Goal: Task Accomplishment & Management: Manage account settings

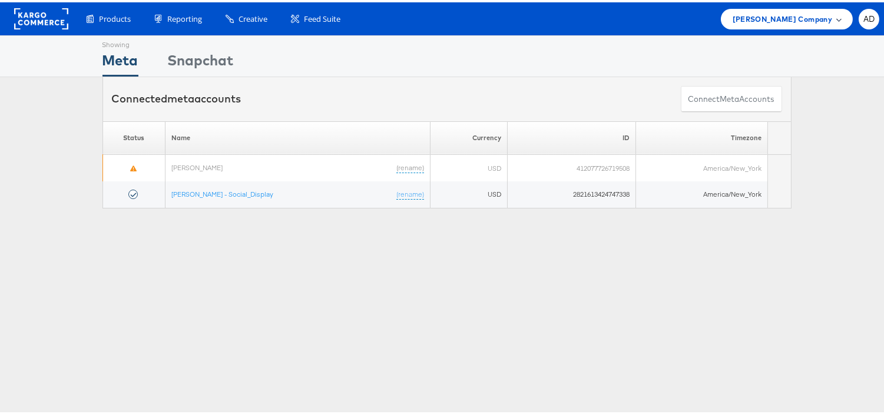
click at [792, 11] on span "[PERSON_NAME] Company" at bounding box center [782, 17] width 100 height 12
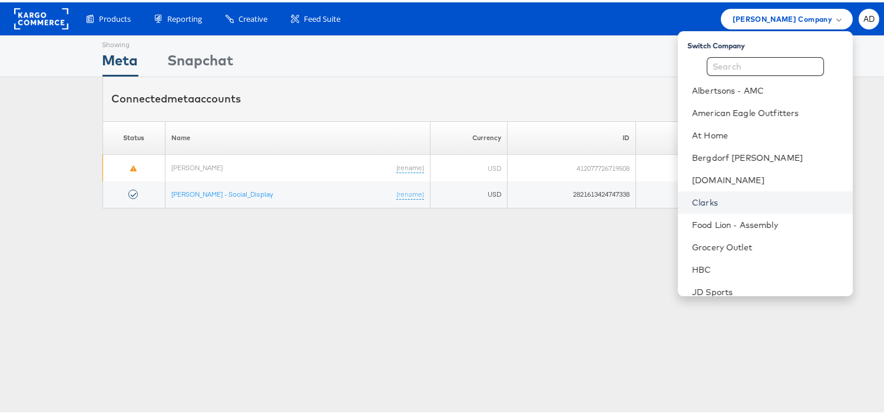
click at [692, 201] on link "Clarks" at bounding box center [767, 200] width 151 height 12
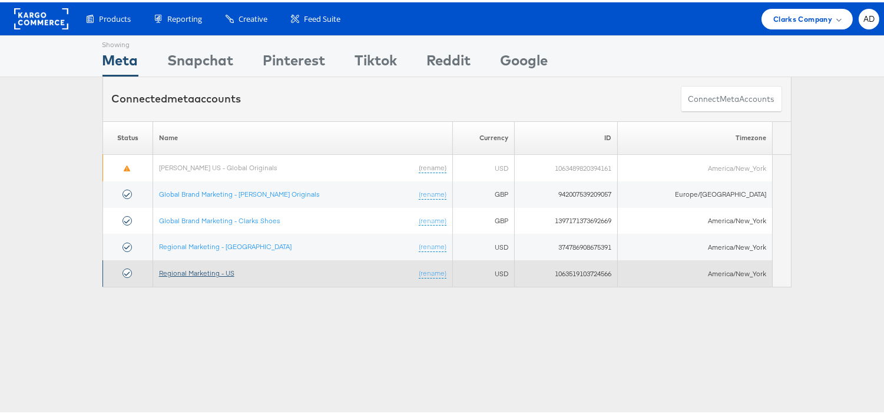
click at [204, 268] on link "Regional Marketing - US" at bounding box center [196, 270] width 75 height 9
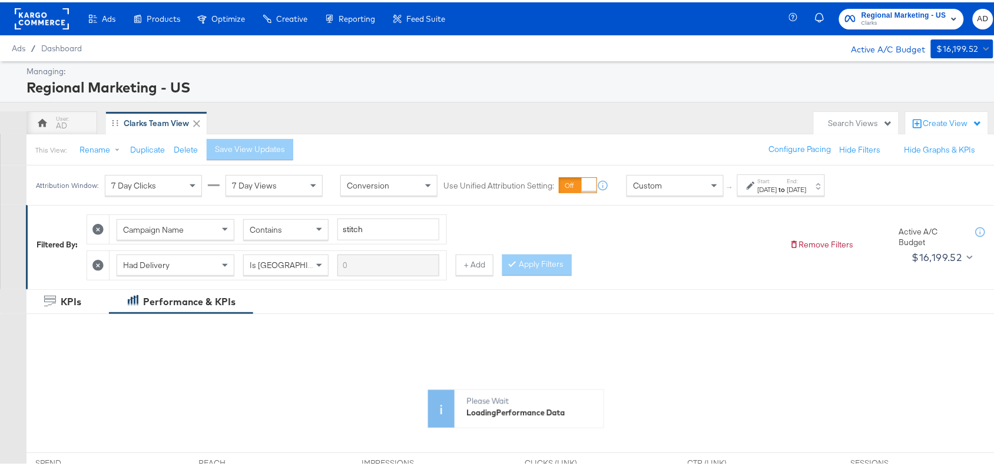
click at [795, 194] on div "Start: Sep 28th 2025 to End: Oct 6th 2025" at bounding box center [781, 183] width 88 height 22
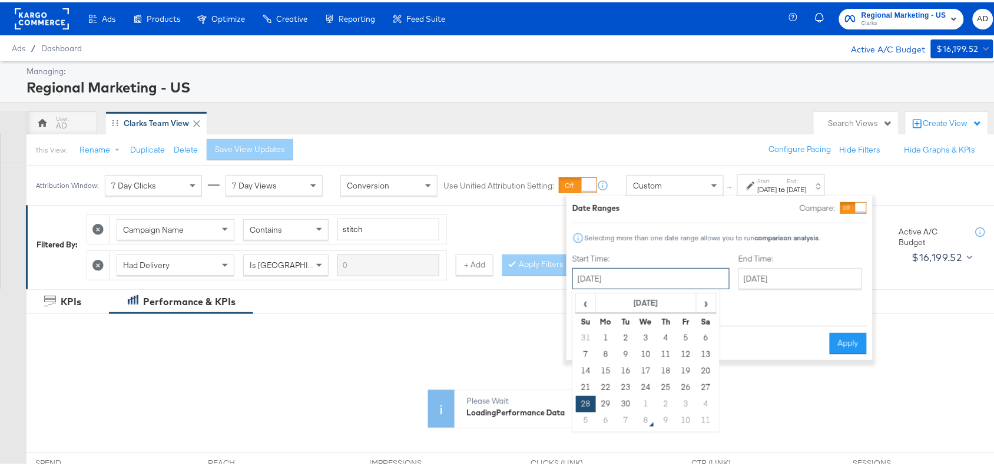
click at [685, 271] on input "September 28th 2025" at bounding box center [650, 276] width 157 height 21
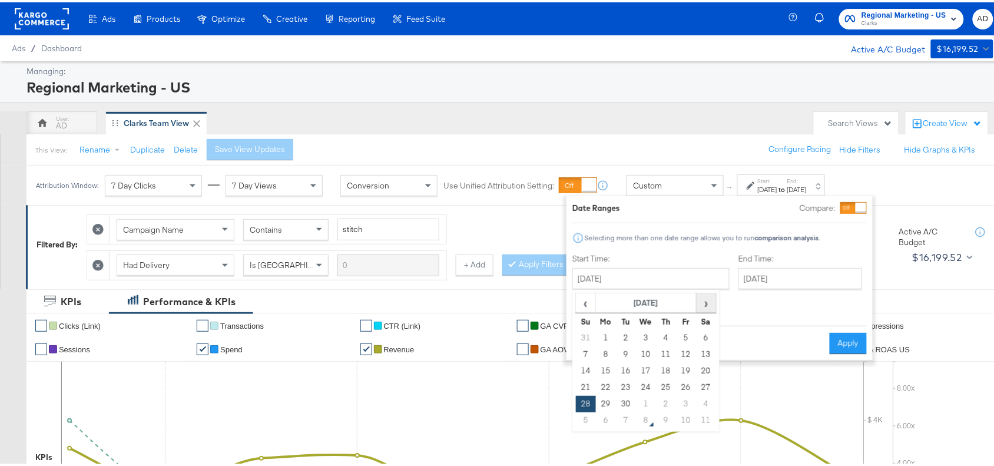
click at [707, 295] on span "›" at bounding box center [706, 300] width 18 height 18
drag, startPoint x: 592, startPoint y: 354, endPoint x: 602, endPoint y: 356, distance: 9.6
click at [602, 356] on tr "5 6 7 8 9 10 11" at bounding box center [646, 352] width 141 height 16
click at [602, 356] on td "6" at bounding box center [606, 352] width 20 height 16
type input "[DATE]"
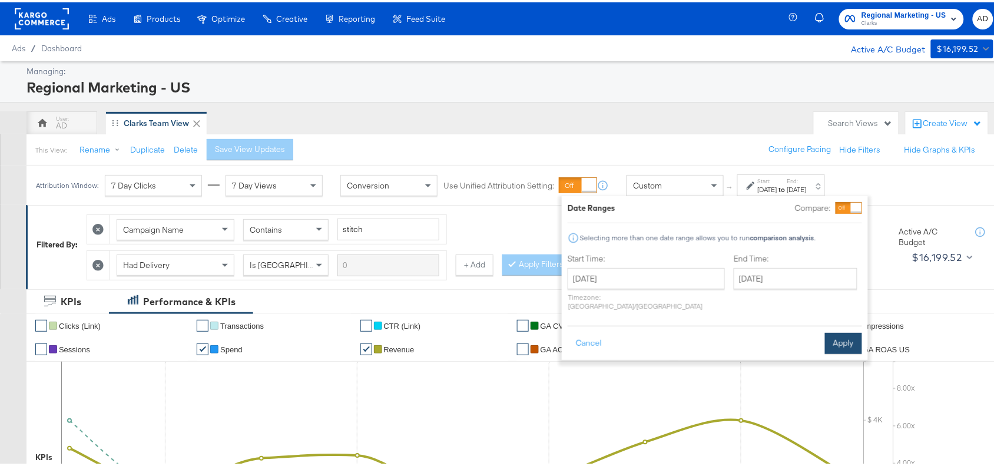
click at [835, 332] on button "Apply" at bounding box center [843, 340] width 37 height 21
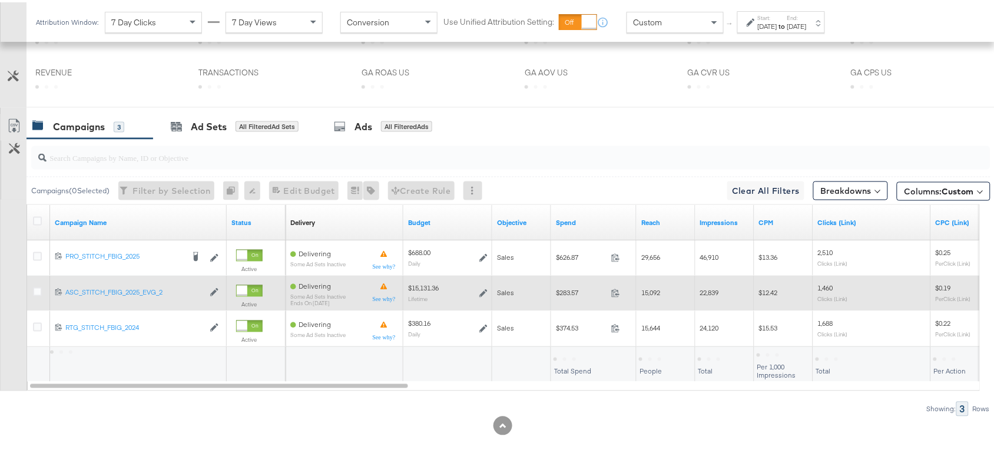
scroll to position [552, 0]
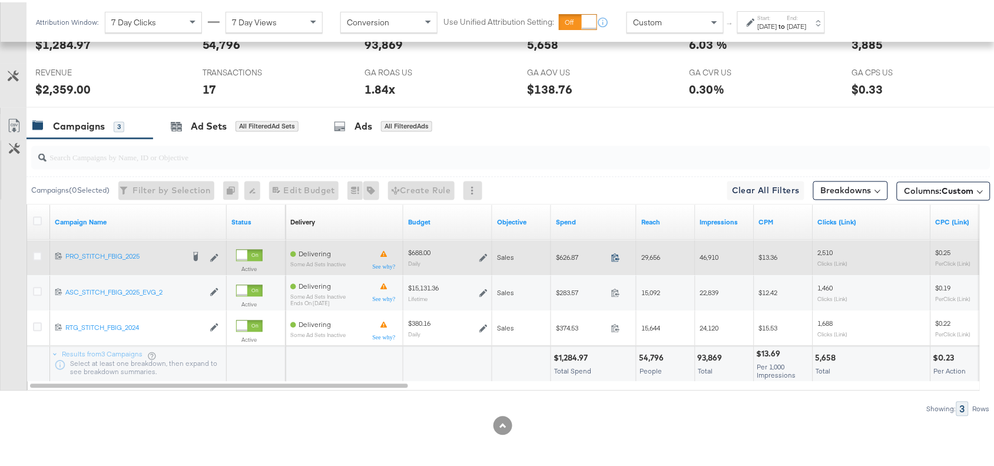
click at [614, 258] on icon at bounding box center [615, 255] width 9 height 9
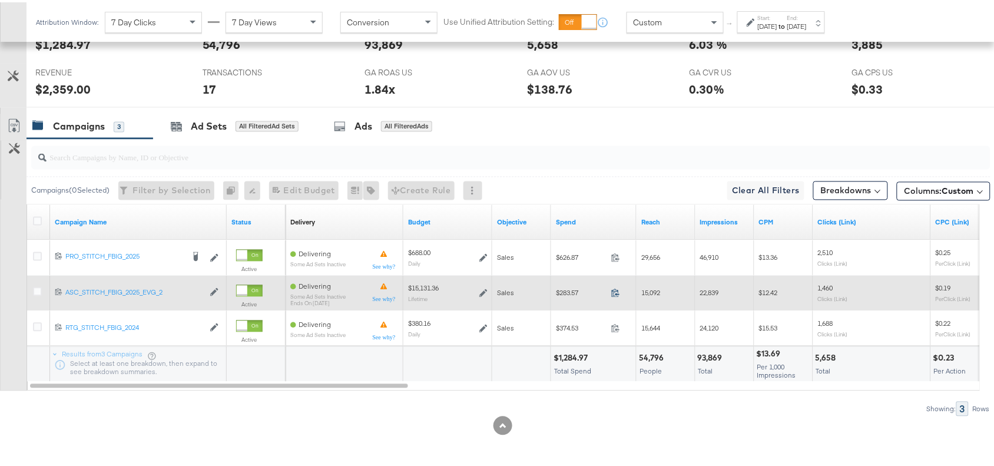
click at [614, 293] on icon at bounding box center [615, 290] width 9 height 9
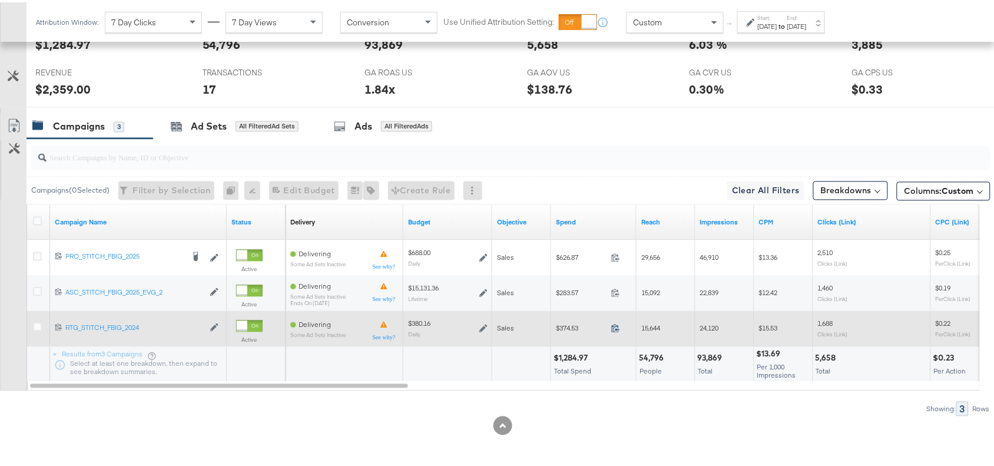
click at [615, 326] on icon at bounding box center [615, 325] width 9 height 9
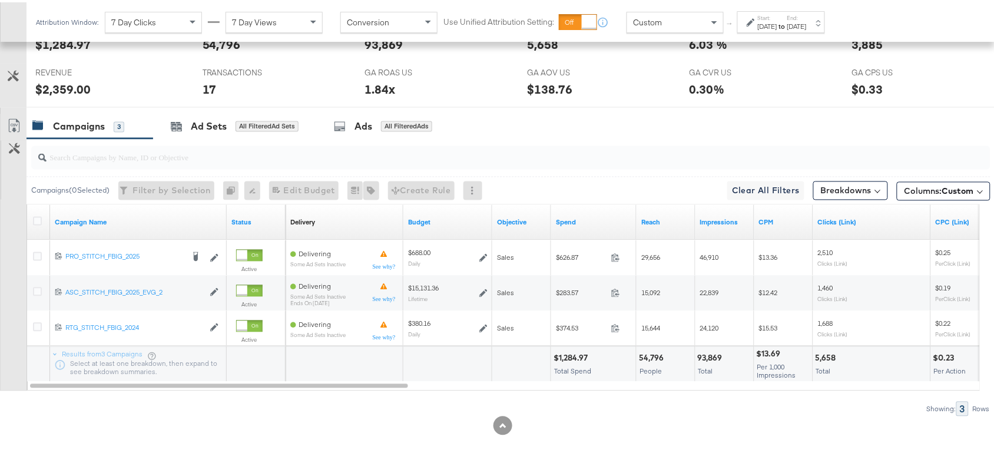
click at [777, 16] on label "Start:" at bounding box center [767, 16] width 19 height 8
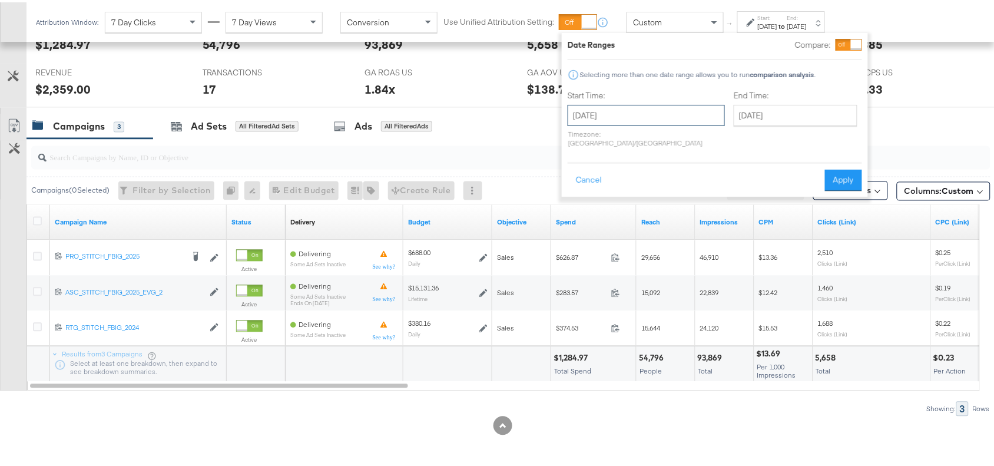
click at [649, 102] on input "[DATE]" at bounding box center [646, 112] width 157 height 21
click at [623, 187] on td "7" at bounding box center [621, 189] width 20 height 16
type input "[DATE]"
click at [846, 167] on button "Apply" at bounding box center [843, 177] width 37 height 21
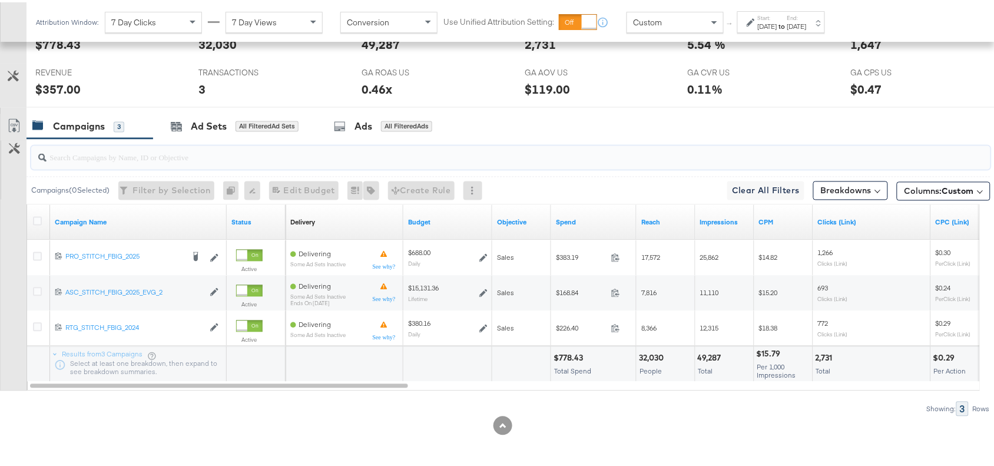
click at [725, 151] on input "search" at bounding box center [475, 150] width 857 height 23
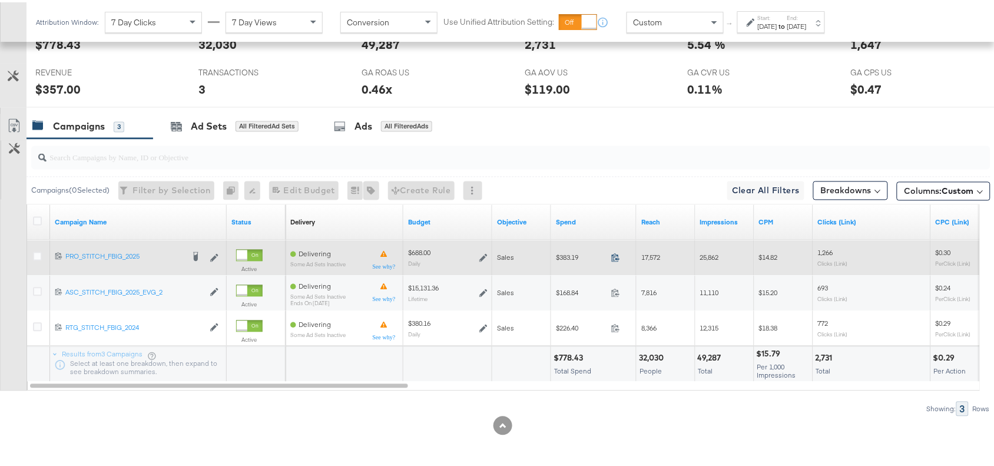
click at [616, 251] on icon at bounding box center [615, 255] width 9 height 9
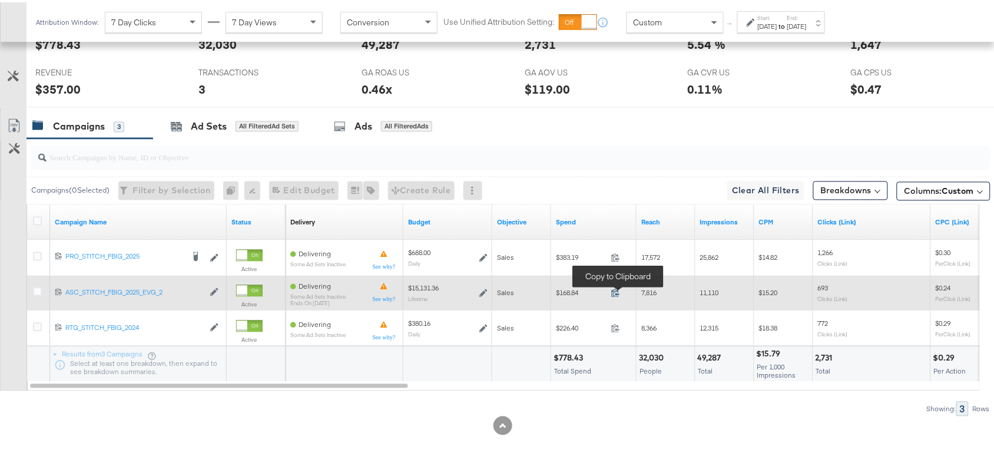
click at [615, 290] on icon at bounding box center [615, 290] width 9 height 9
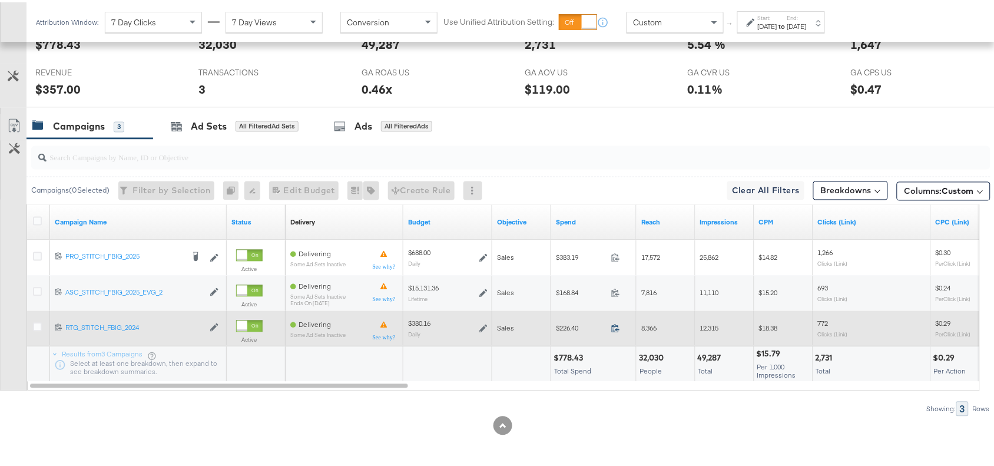
click at [616, 323] on icon at bounding box center [615, 325] width 9 height 9
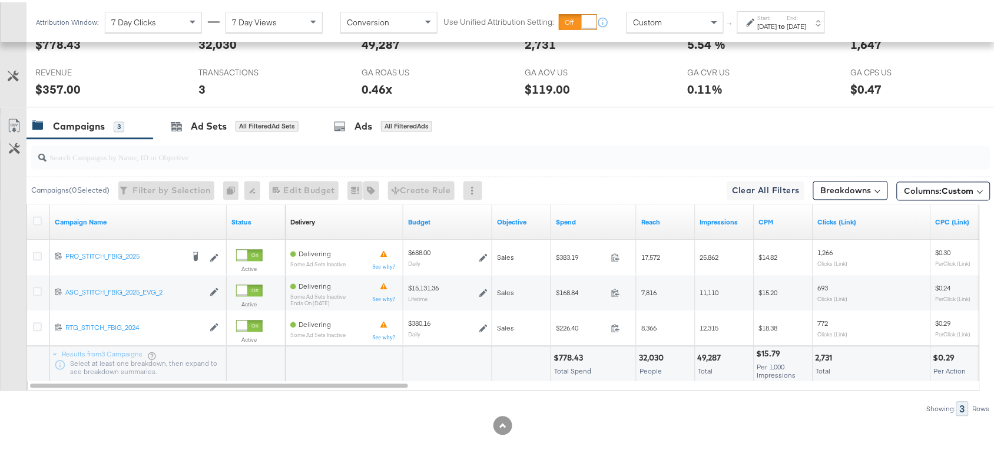
click at [773, 116] on div "Campaigns 3 Ad Sets All Filtered Ad Sets Ads All Filtered Ads" at bounding box center [515, 124] width 979 height 25
click at [741, 399] on div "Showing: 3 Rows" at bounding box center [495, 406] width 990 height 15
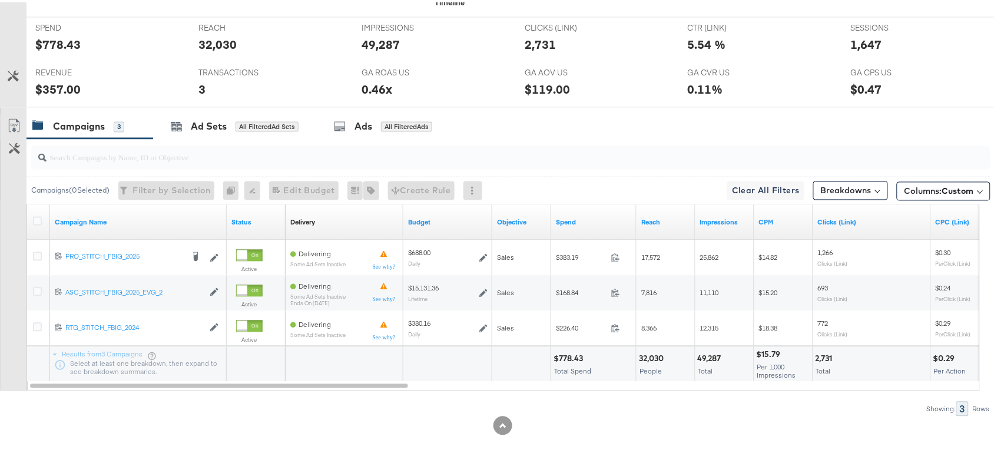
scroll to position [0, 0]
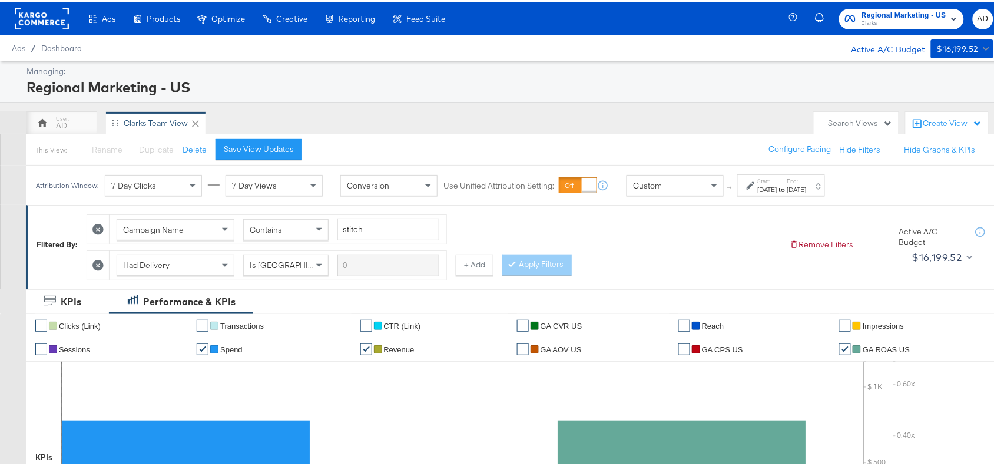
click at [914, 7] on span "Regional Marketing - US" at bounding box center [903, 13] width 85 height 12
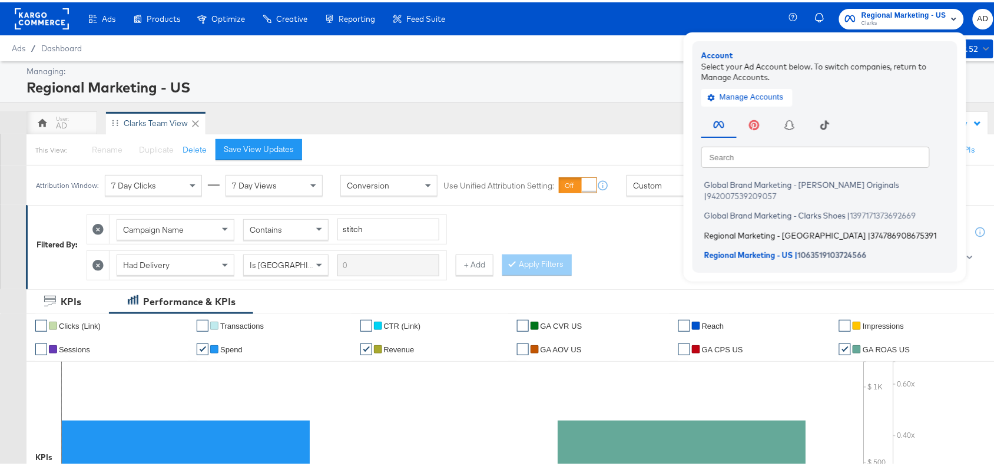
click at [733, 228] on span "Regional Marketing - CA" at bounding box center [785, 232] width 162 height 9
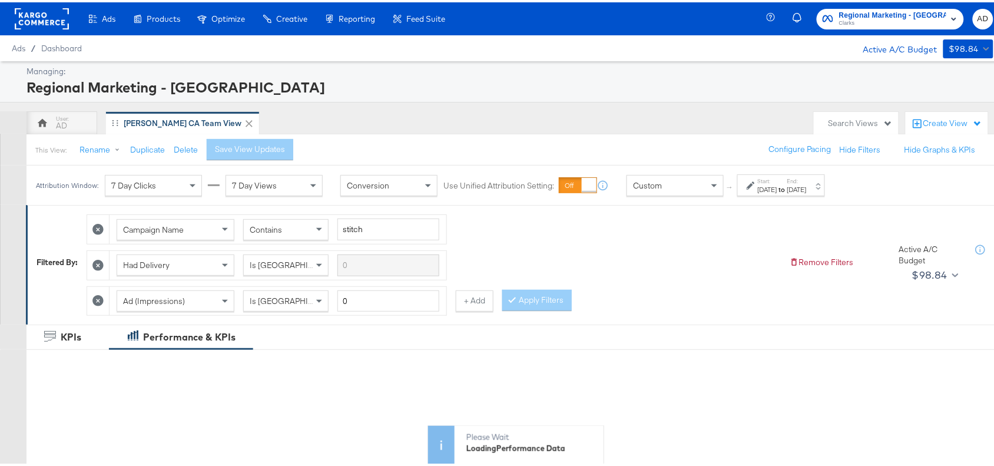
click at [787, 187] on strong "to" at bounding box center [782, 187] width 10 height 9
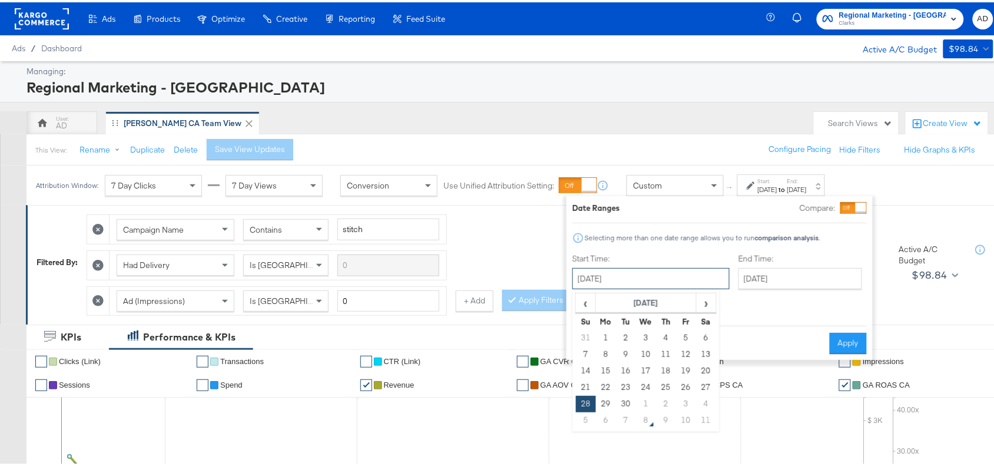
click at [683, 281] on input "[DATE]" at bounding box center [650, 276] width 157 height 21
click at [707, 297] on span "›" at bounding box center [706, 300] width 18 height 18
click at [602, 350] on td "6" at bounding box center [606, 352] width 20 height 16
type input "[DATE]"
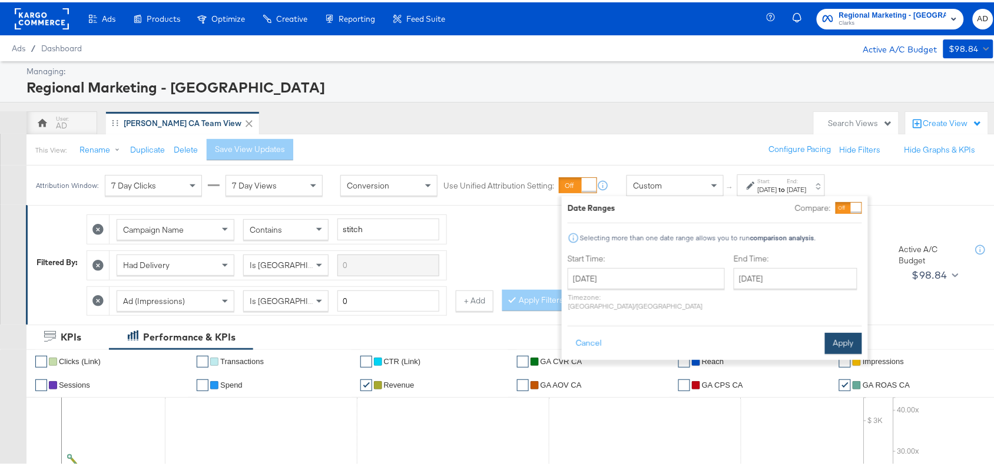
click at [831, 330] on button "Apply" at bounding box center [843, 340] width 37 height 21
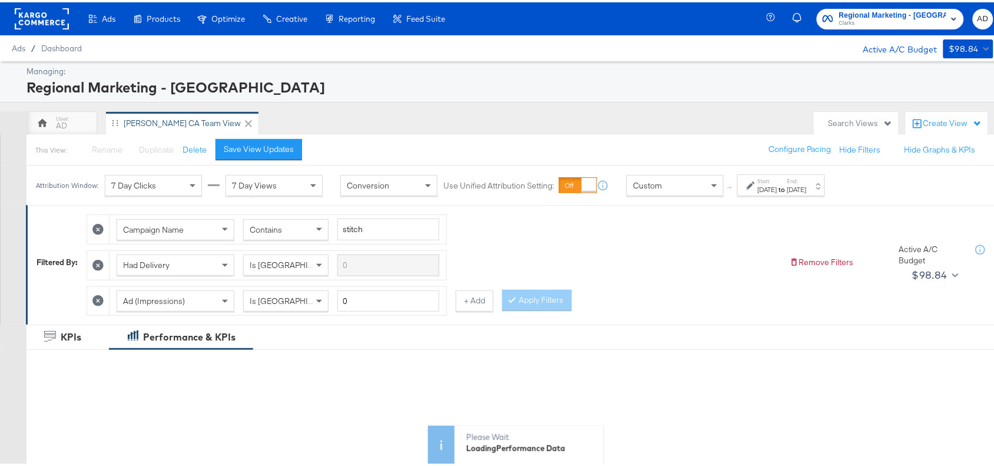
scroll to position [439, 0]
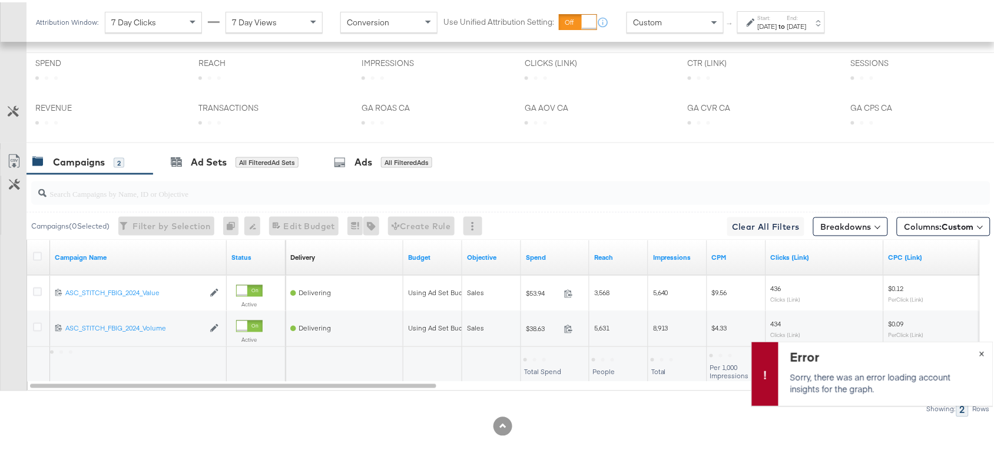
click at [971, 357] on button "×" at bounding box center [982, 350] width 22 height 21
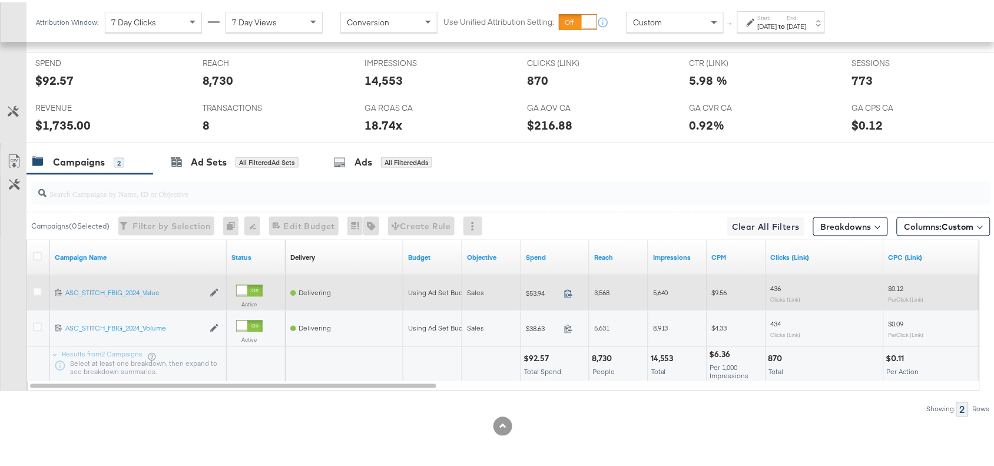
click at [566, 292] on icon at bounding box center [568, 291] width 9 height 9
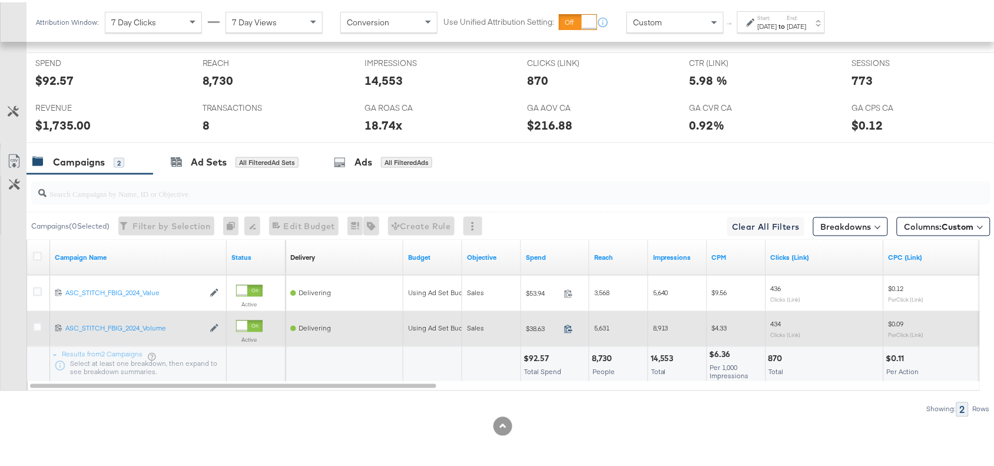
click at [569, 327] on icon at bounding box center [568, 326] width 9 height 9
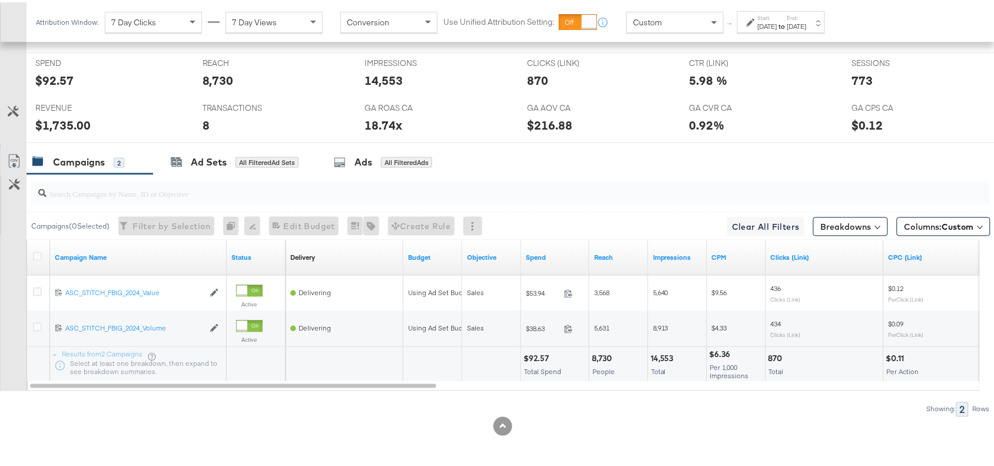
click at [805, 33] on div "Attribution Window: 7 Day Clicks 7 Day Views Conversion Use Unified Attribution…" at bounding box center [432, 19] width 813 height 39
click at [807, 22] on div "[DATE]" at bounding box center [796, 23] width 19 height 9
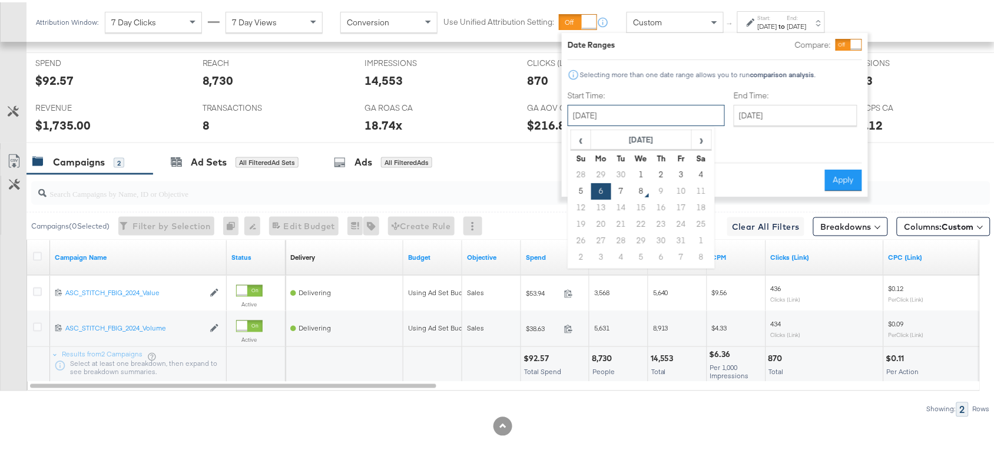
click at [644, 114] on input "[DATE]" at bounding box center [646, 112] width 157 height 21
click at [616, 187] on td "7" at bounding box center [621, 189] width 20 height 16
type input "[DATE]"
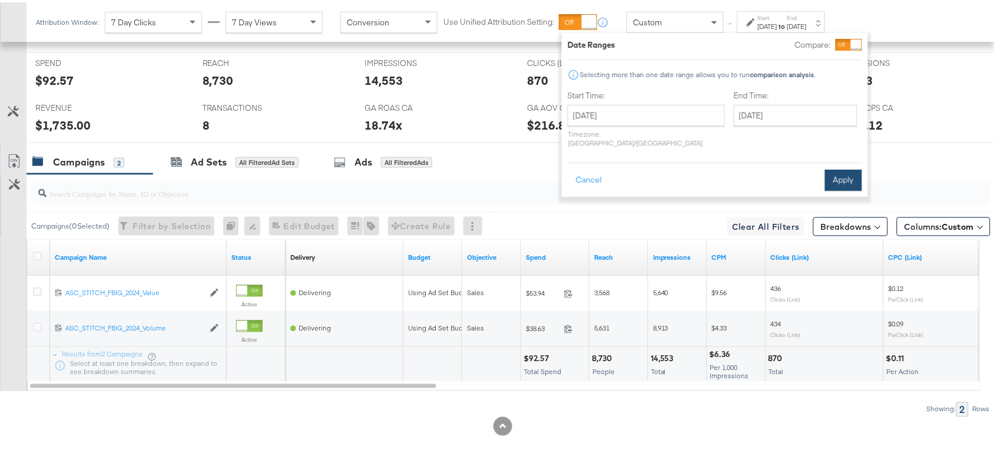
click at [850, 167] on button "Apply" at bounding box center [843, 177] width 37 height 21
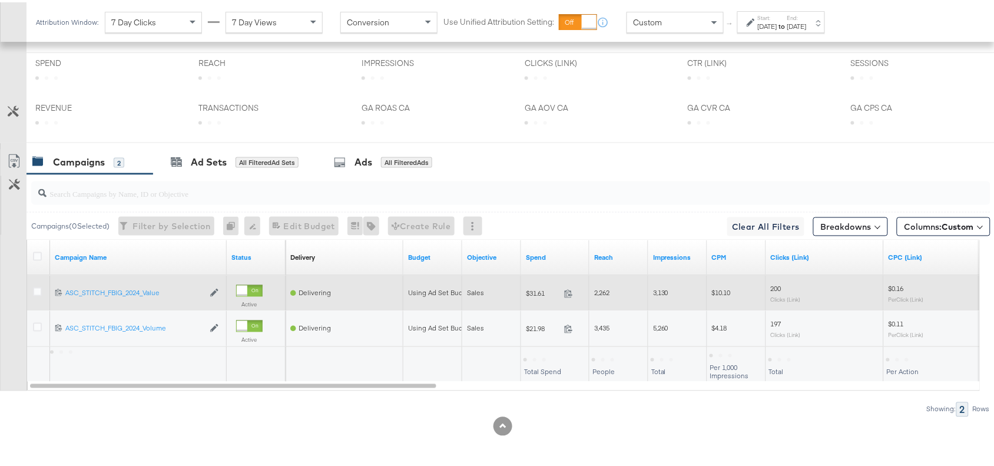
scroll to position [553, 0]
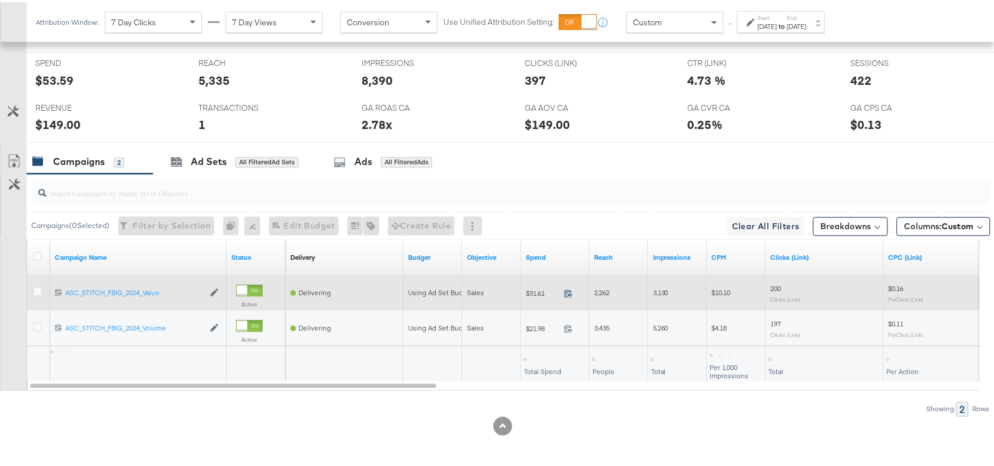
click at [565, 289] on icon at bounding box center [568, 291] width 9 height 9
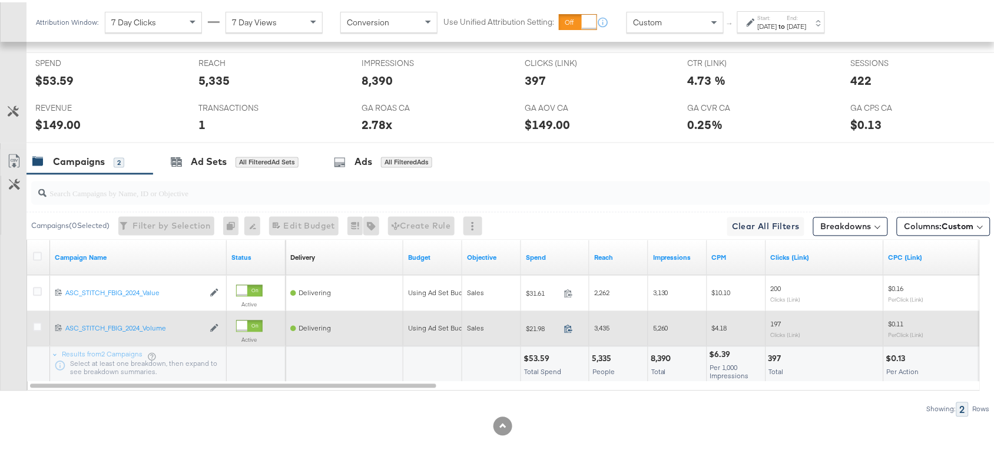
click at [566, 328] on icon at bounding box center [568, 326] width 9 height 9
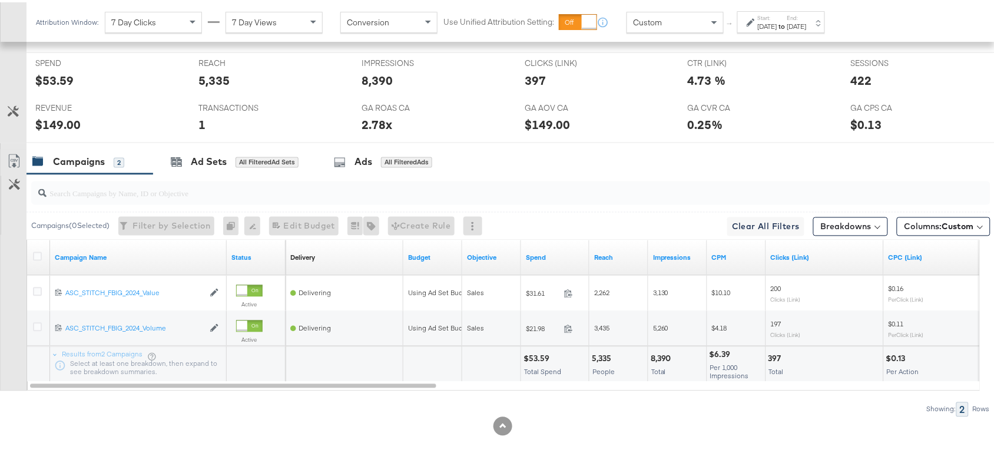
scroll to position [0, 0]
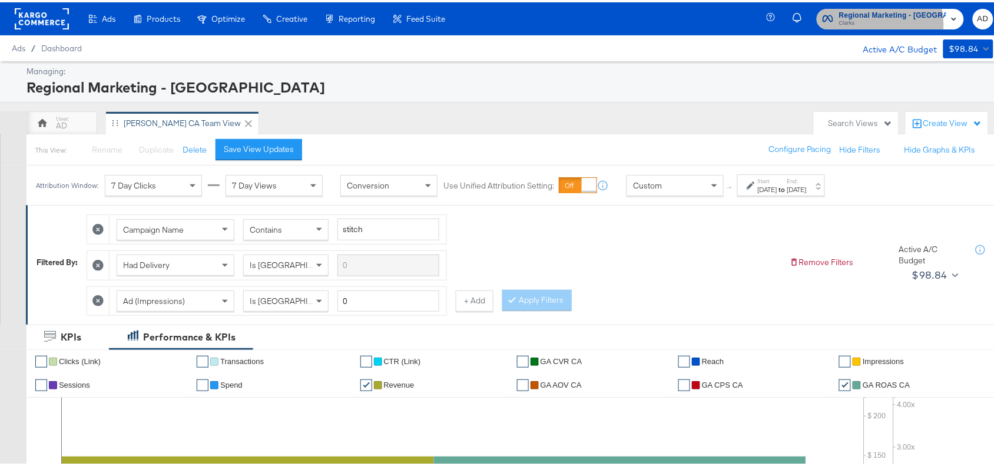
click at [874, 22] on span "Clarks" at bounding box center [892, 20] width 107 height 9
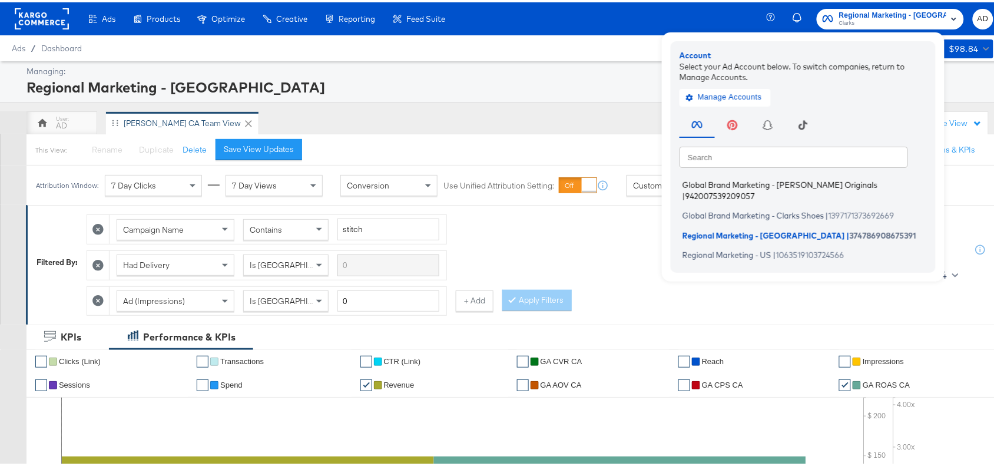
click at [773, 178] on span "Global Brand Marketing - Clarks Originals" at bounding box center [779, 182] width 195 height 9
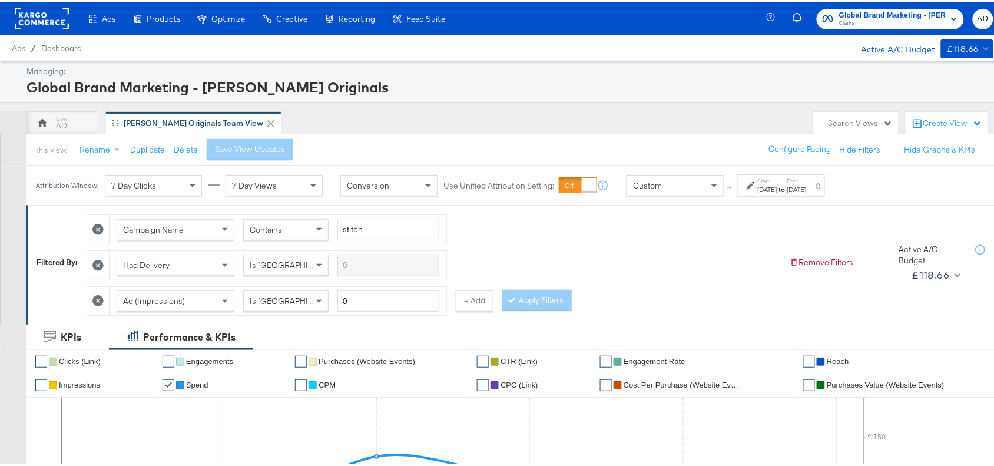
click at [773, 177] on label "Start:" at bounding box center [767, 179] width 19 height 8
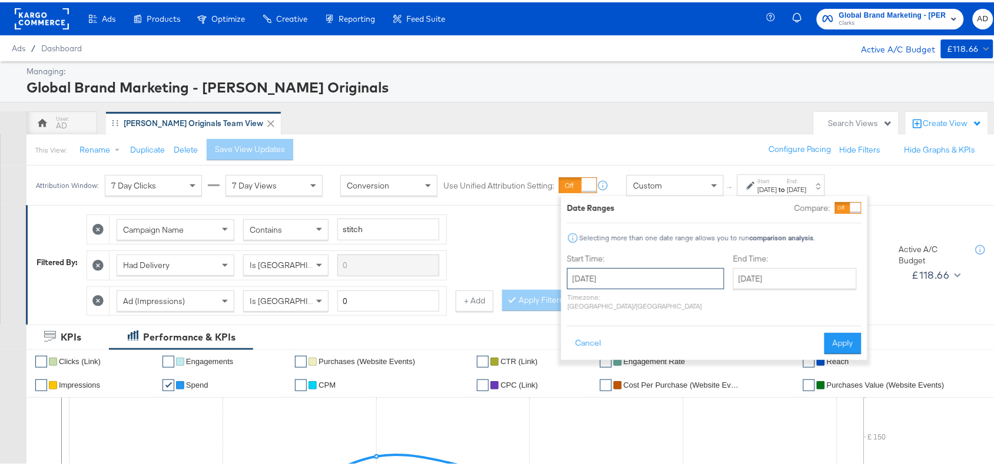
click at [673, 274] on input "[DATE]" at bounding box center [645, 276] width 157 height 21
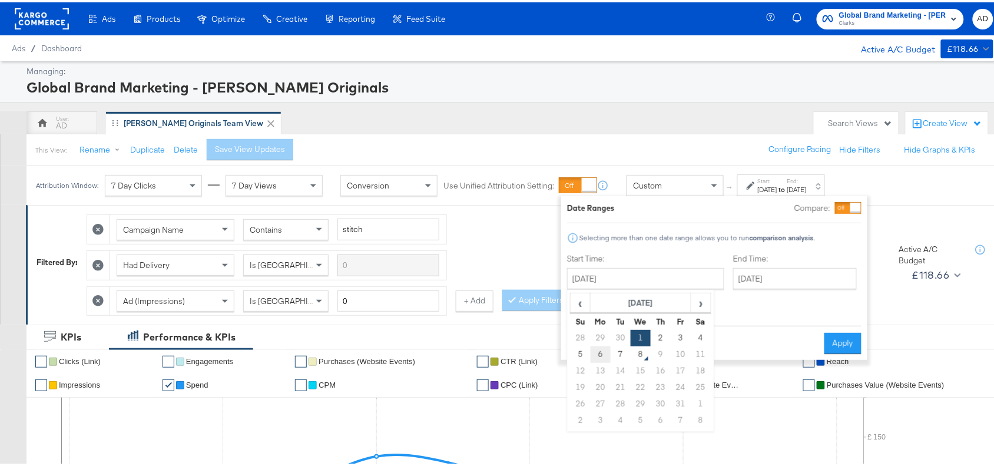
click at [598, 352] on td "6" at bounding box center [601, 352] width 20 height 16
type input "[DATE]"
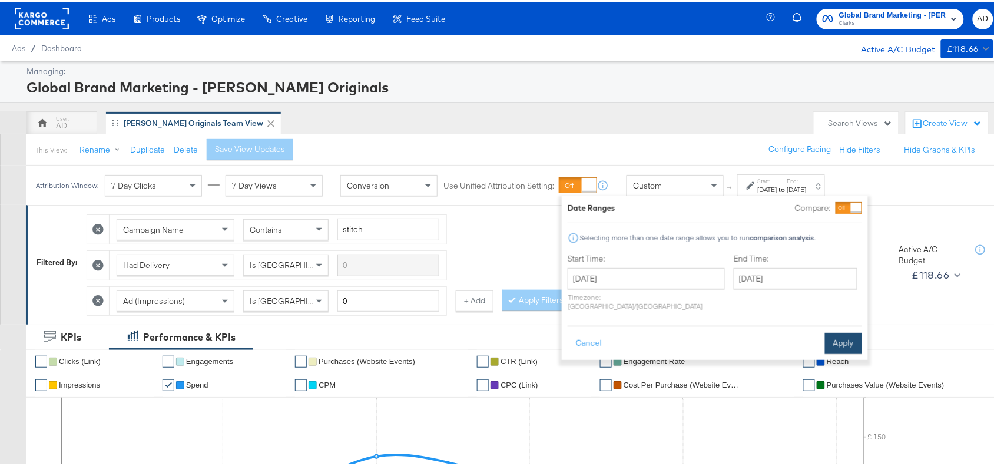
click at [853, 339] on button "Apply" at bounding box center [843, 340] width 37 height 21
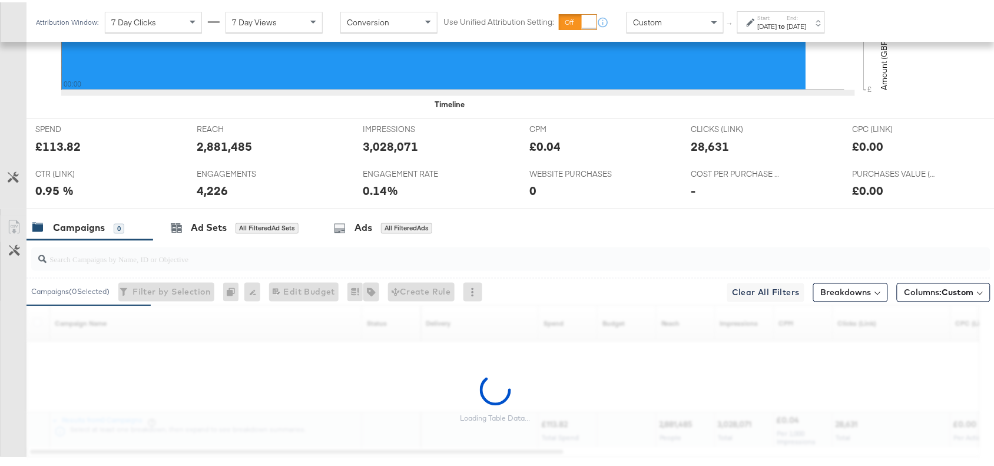
scroll to position [485, 0]
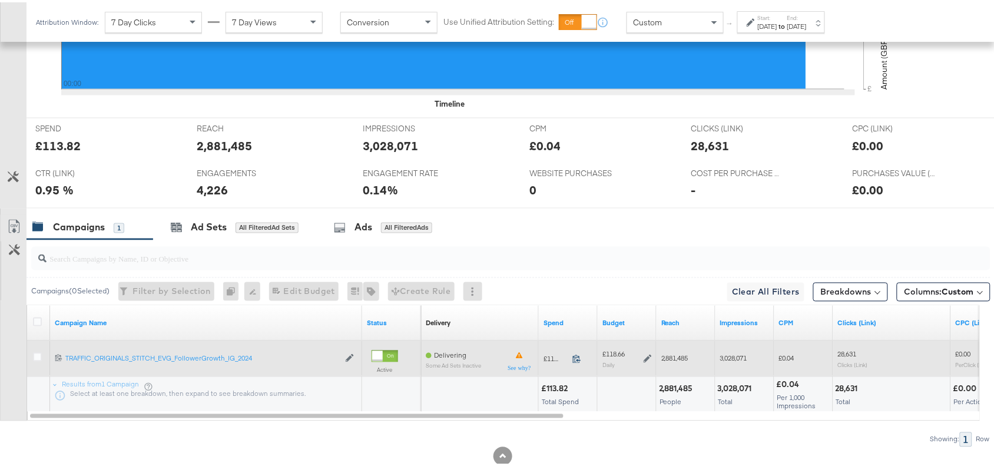
click at [578, 361] on icon at bounding box center [577, 357] width 8 height 8
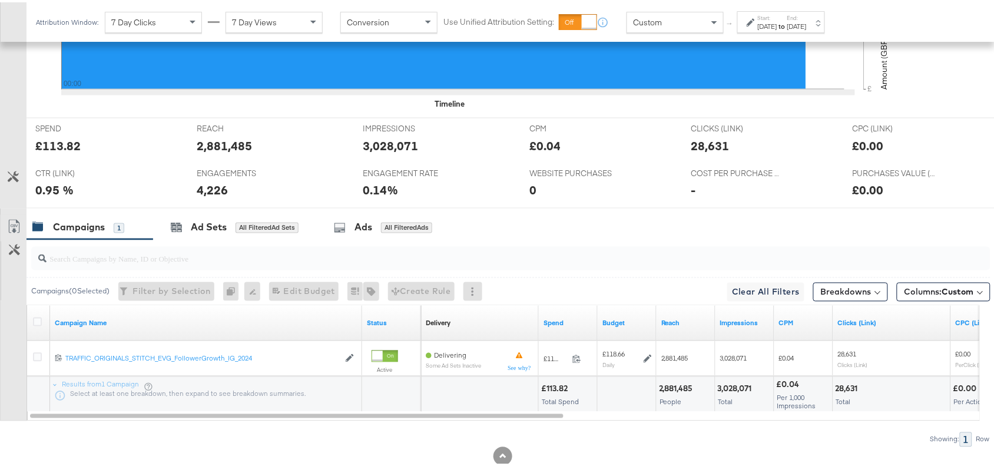
scroll to position [0, 0]
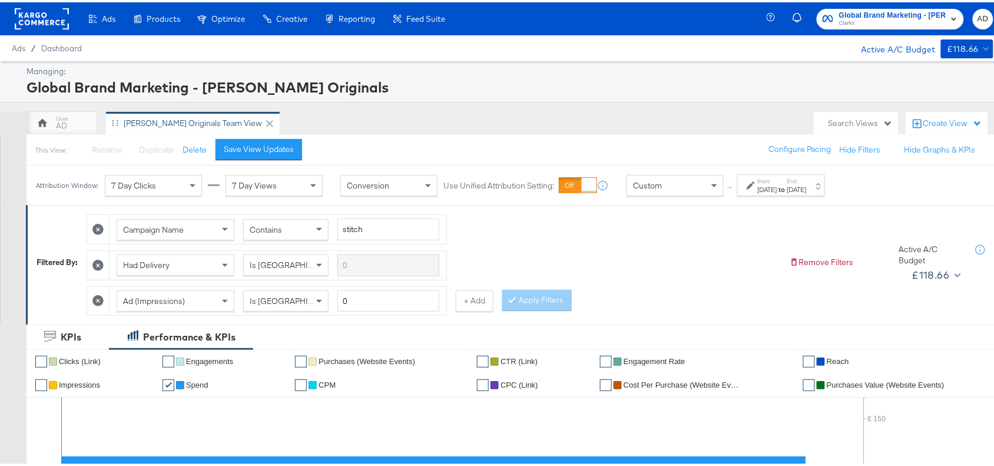
click at [787, 190] on strong "to" at bounding box center [782, 187] width 10 height 9
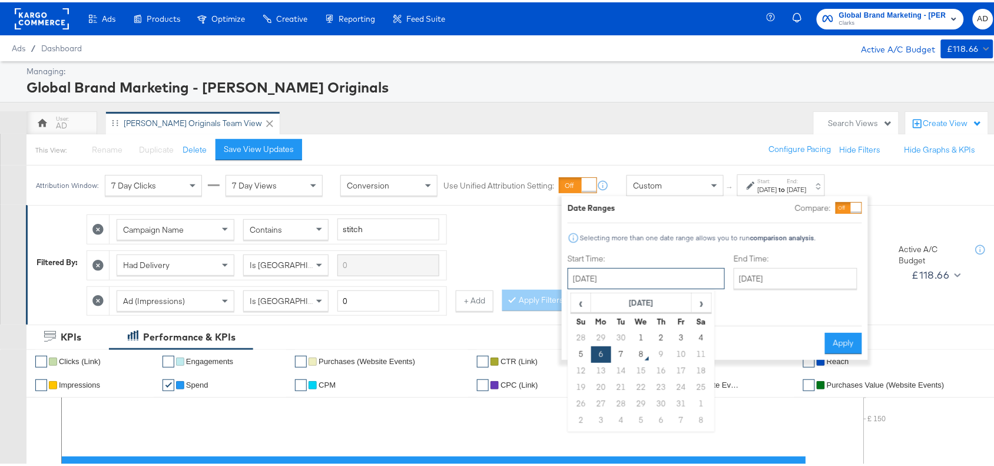
click at [657, 274] on input "[DATE]" at bounding box center [646, 276] width 157 height 21
click at [613, 348] on td "7" at bounding box center [621, 352] width 20 height 16
type input "[DATE]"
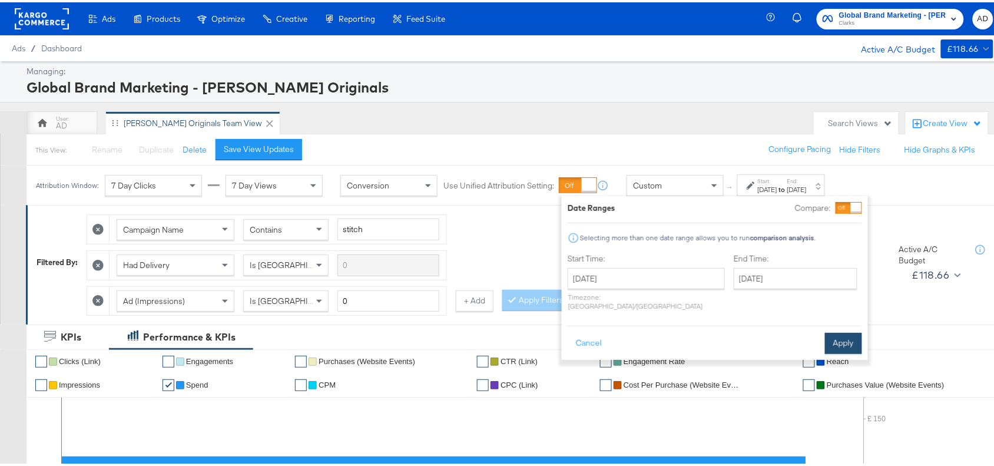
click at [845, 334] on button "Apply" at bounding box center [843, 340] width 37 height 21
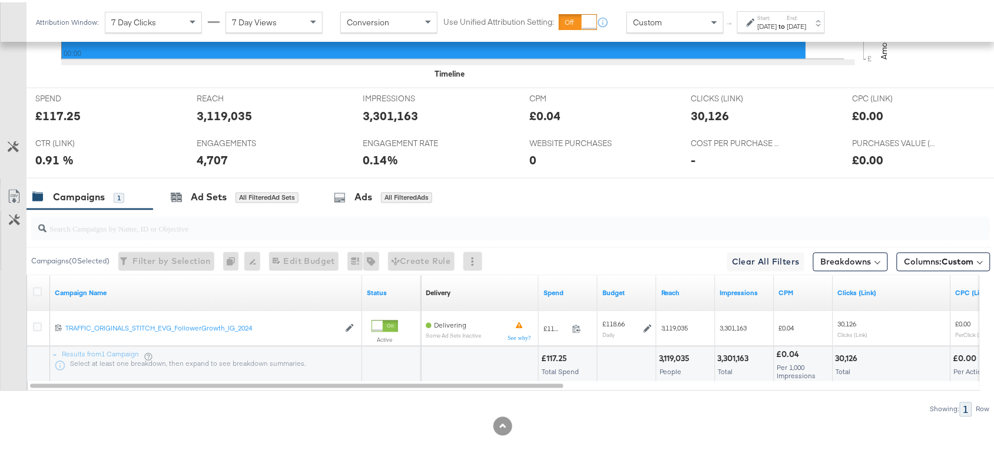
scroll to position [518, 0]
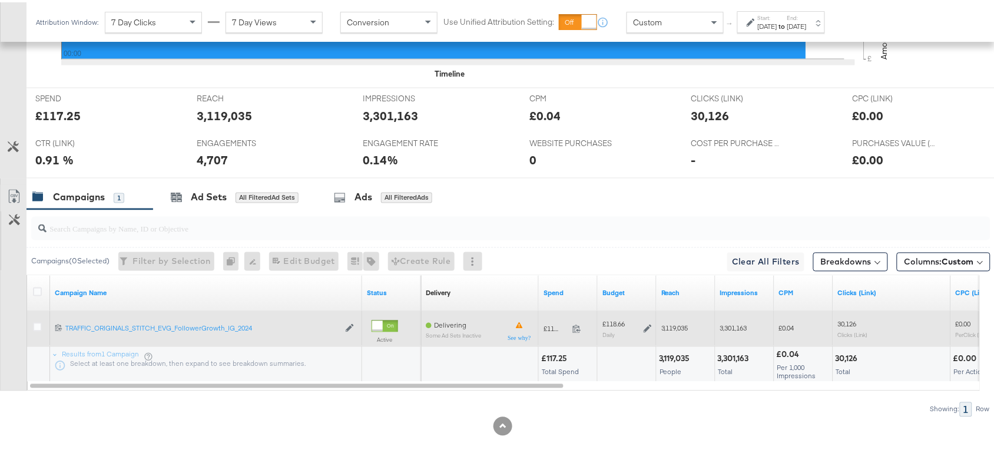
click at [580, 331] on span at bounding box center [580, 328] width 25 height 9
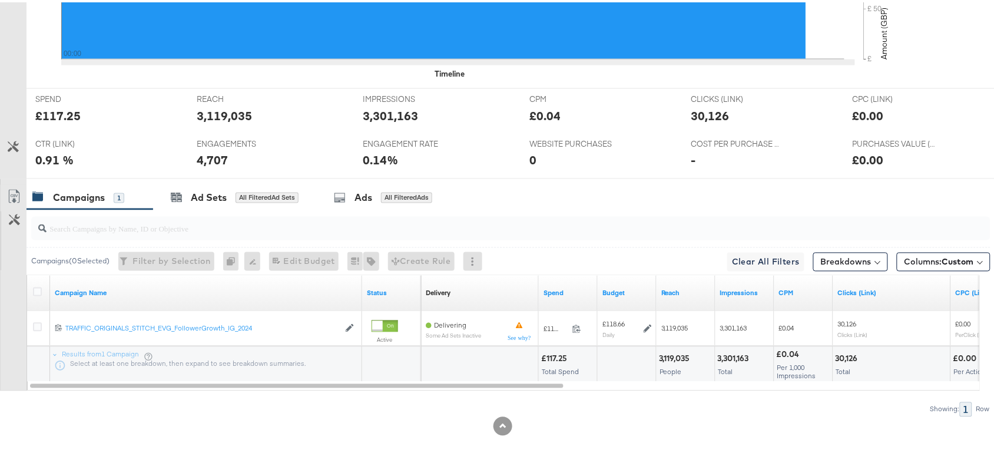
scroll to position [0, 0]
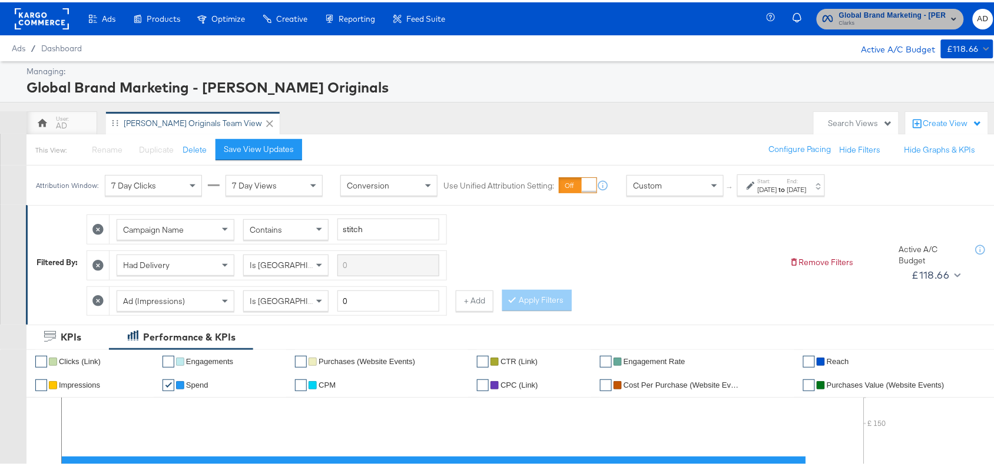
click at [877, 19] on span "Clarks" at bounding box center [892, 20] width 107 height 9
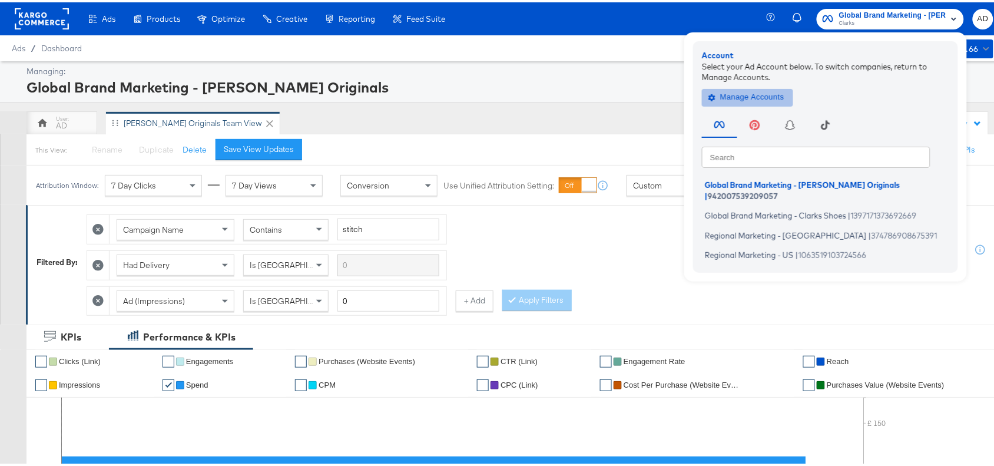
click at [728, 94] on span "Manage Accounts" at bounding box center [748, 95] width 74 height 14
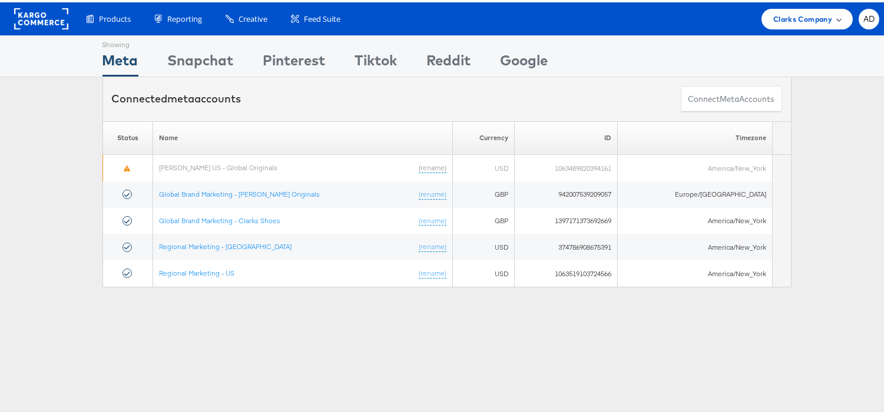
click at [802, 16] on span "Clarks Company" at bounding box center [802, 17] width 59 height 12
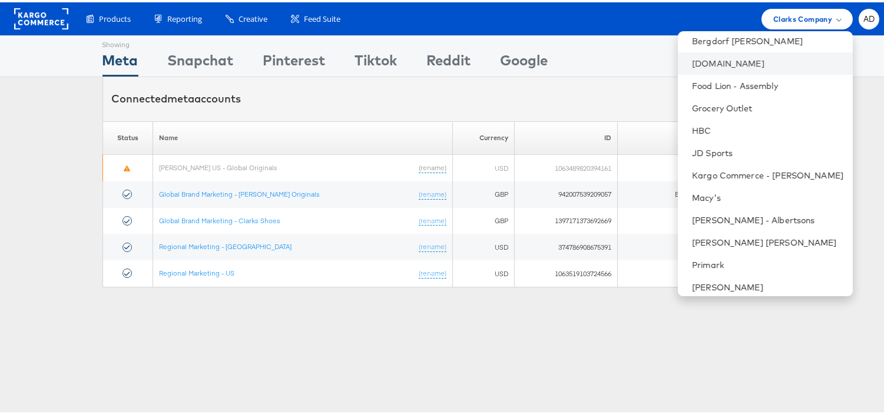
scroll to position [140, 0]
click at [717, 108] on link "Grocery Outlet" at bounding box center [767, 106] width 151 height 12
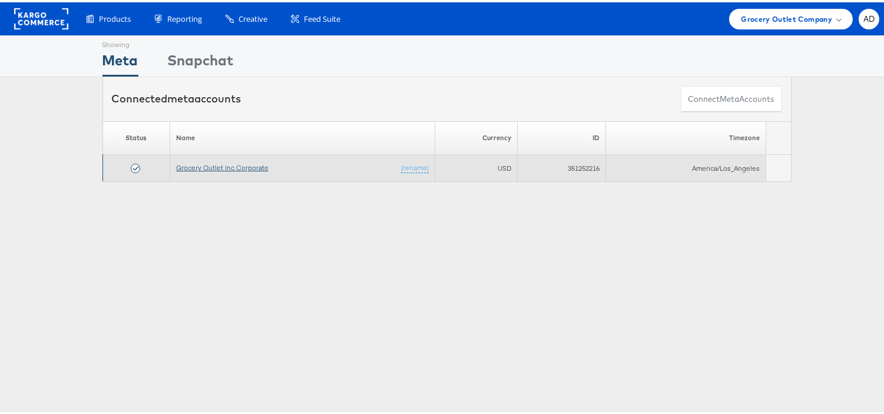
click at [221, 165] on link "Grocery Outlet Inc Corporate" at bounding box center [222, 165] width 92 height 9
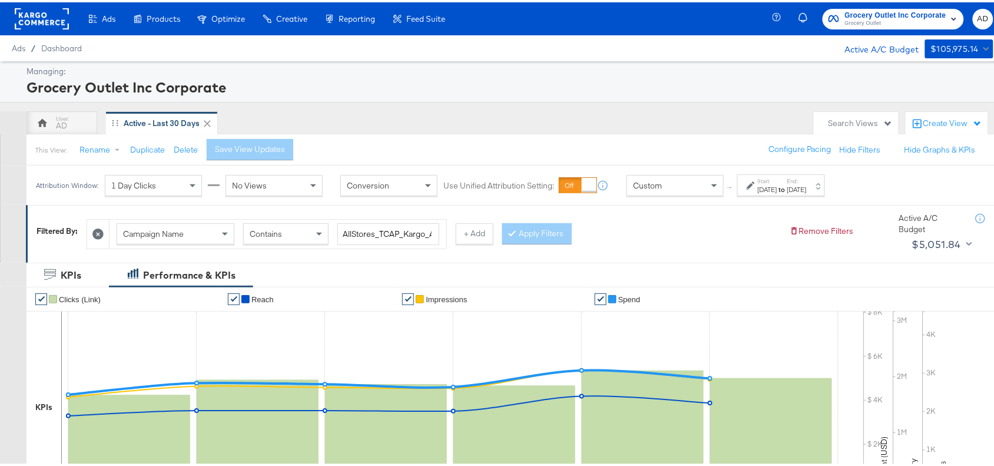
click at [807, 187] on div "[DATE]" at bounding box center [796, 187] width 19 height 9
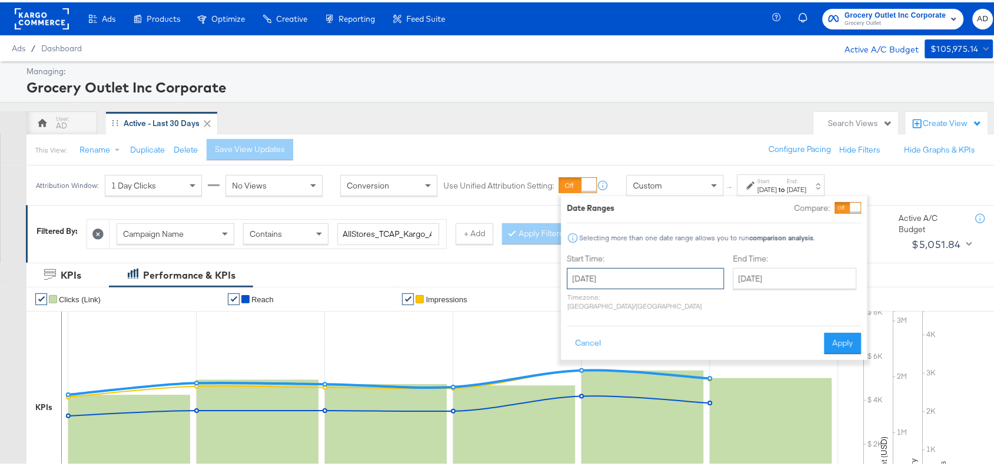
click at [683, 275] on input "[DATE]" at bounding box center [645, 276] width 157 height 21
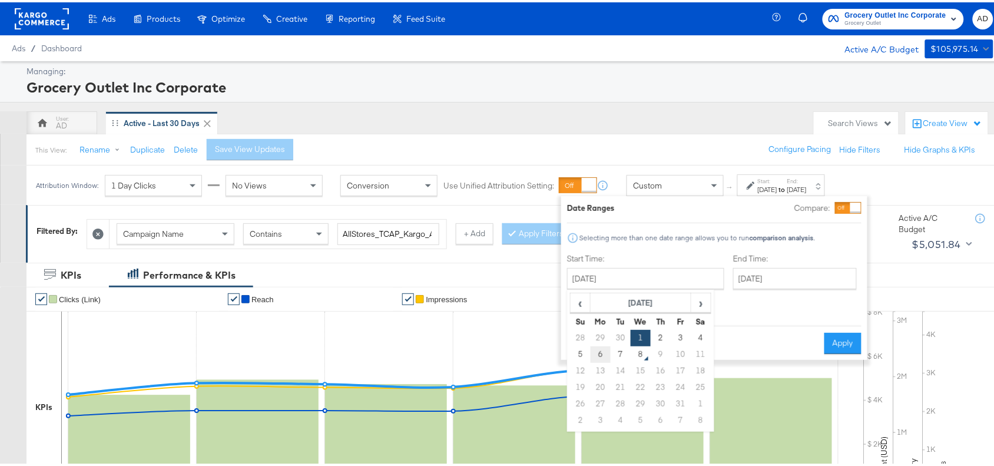
click at [601, 357] on td "6" at bounding box center [601, 352] width 20 height 16
type input "[DATE]"
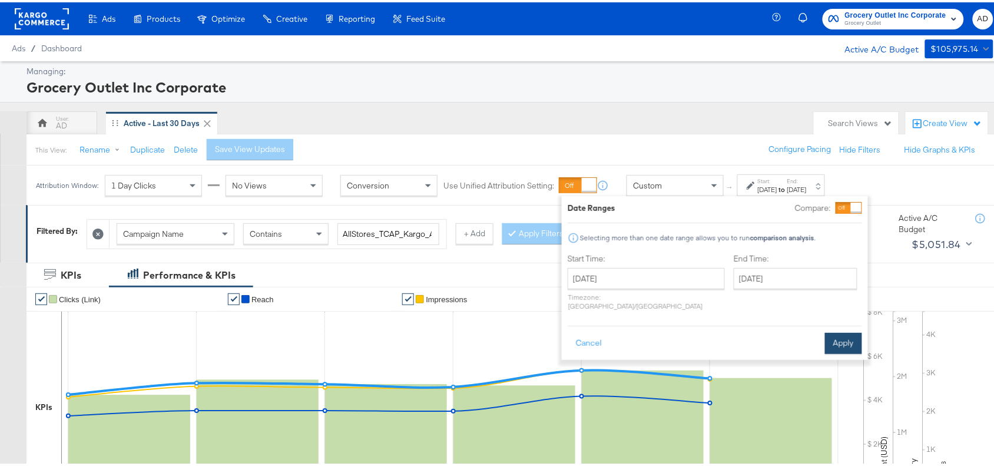
click at [833, 332] on button "Apply" at bounding box center [843, 340] width 37 height 21
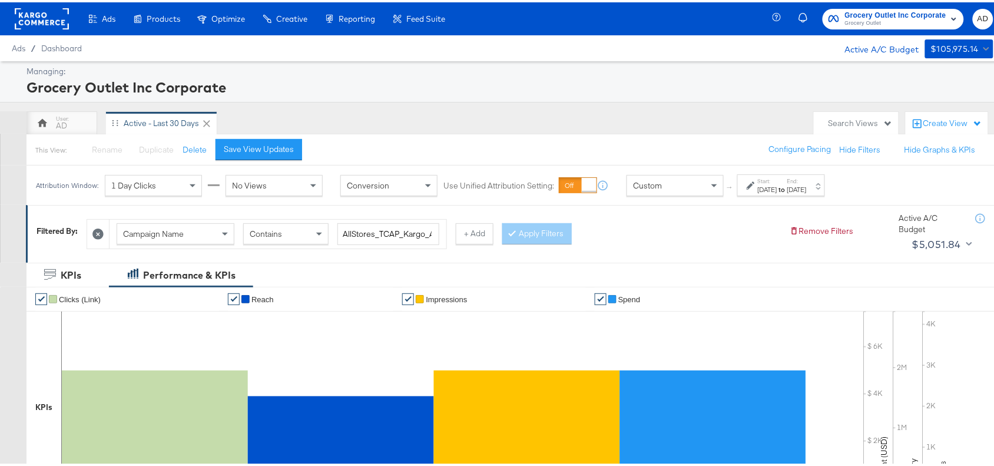
scroll to position [386, 0]
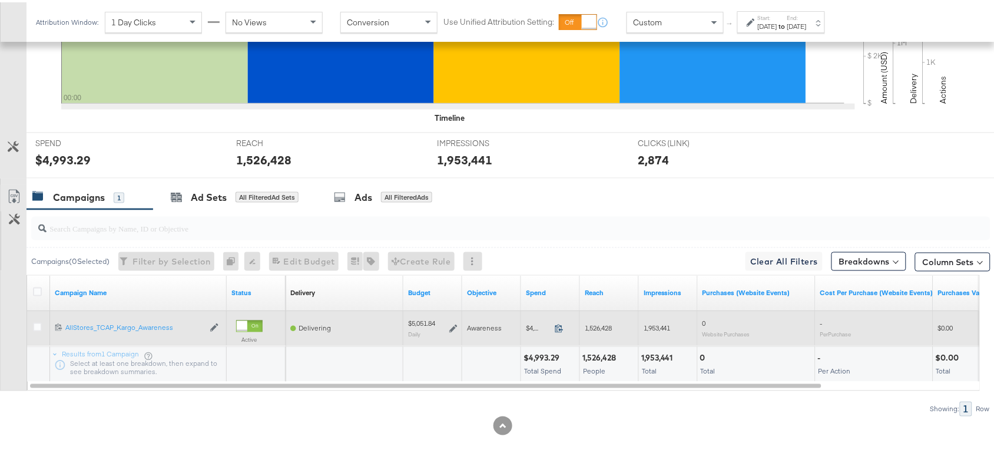
click at [563, 329] on icon at bounding box center [559, 325] width 9 height 9
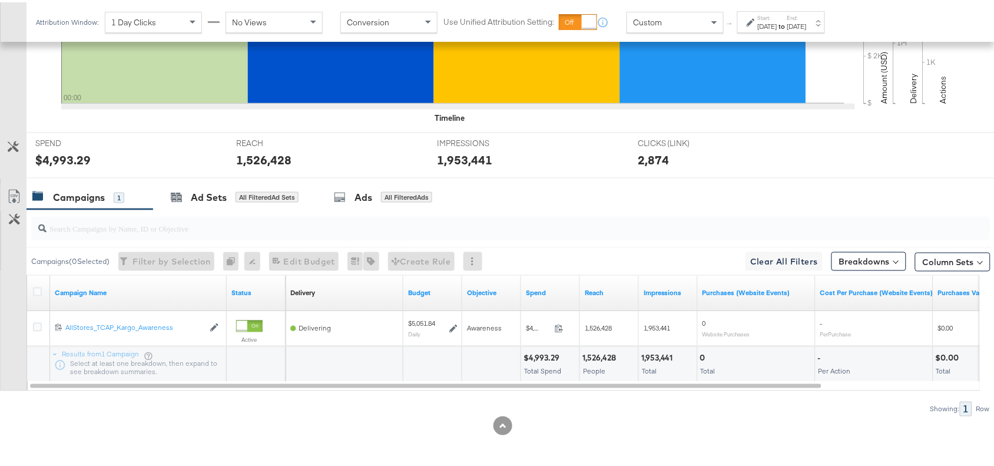
click at [770, 32] on div "Attribution Window: 1 Day Clicks No Views Conversion Use Unified Attribution Se…" at bounding box center [432, 19] width 813 height 39
click at [816, 7] on div "Attribution Window: 1 Day Clicks No Views Conversion Use Unified Attribution Se…" at bounding box center [432, 19] width 813 height 39
click at [787, 21] on strong "to" at bounding box center [782, 23] width 10 height 9
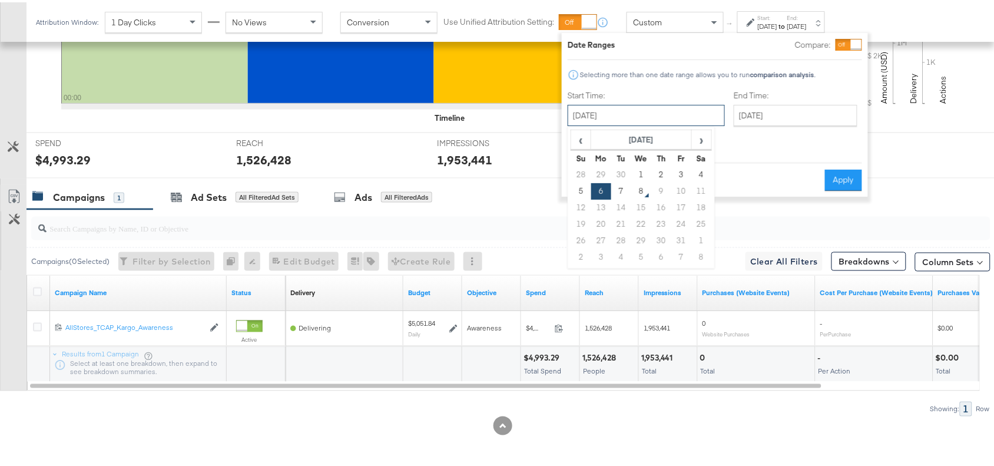
click at [645, 114] on input "[DATE]" at bounding box center [646, 112] width 157 height 21
click at [615, 187] on td "7" at bounding box center [621, 189] width 20 height 16
type input "[DATE]"
click at [831, 173] on button "Apply" at bounding box center [843, 177] width 37 height 21
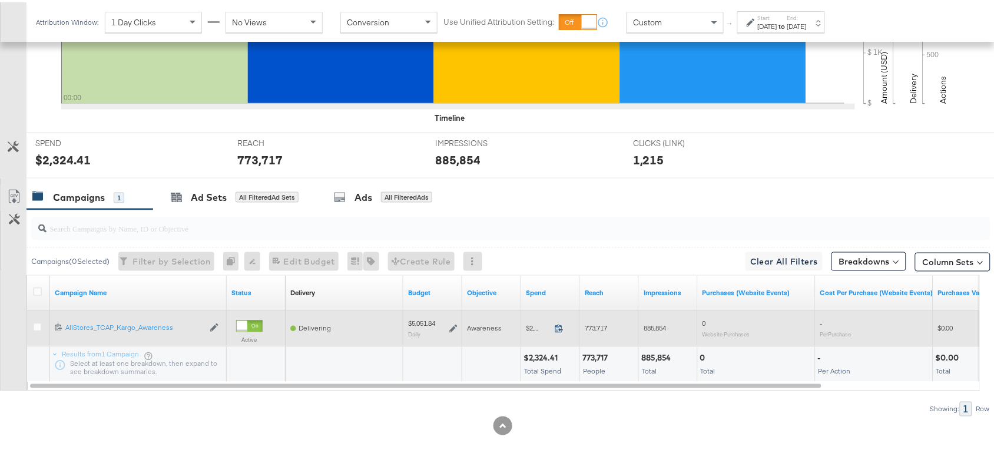
click at [558, 327] on icon at bounding box center [559, 325] width 9 height 9
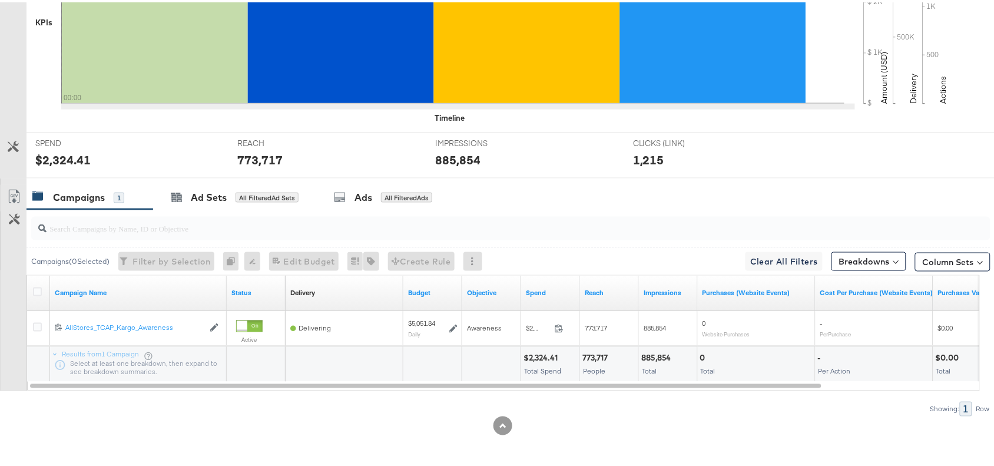
scroll to position [0, 0]
